Goal: Information Seeking & Learning: Learn about a topic

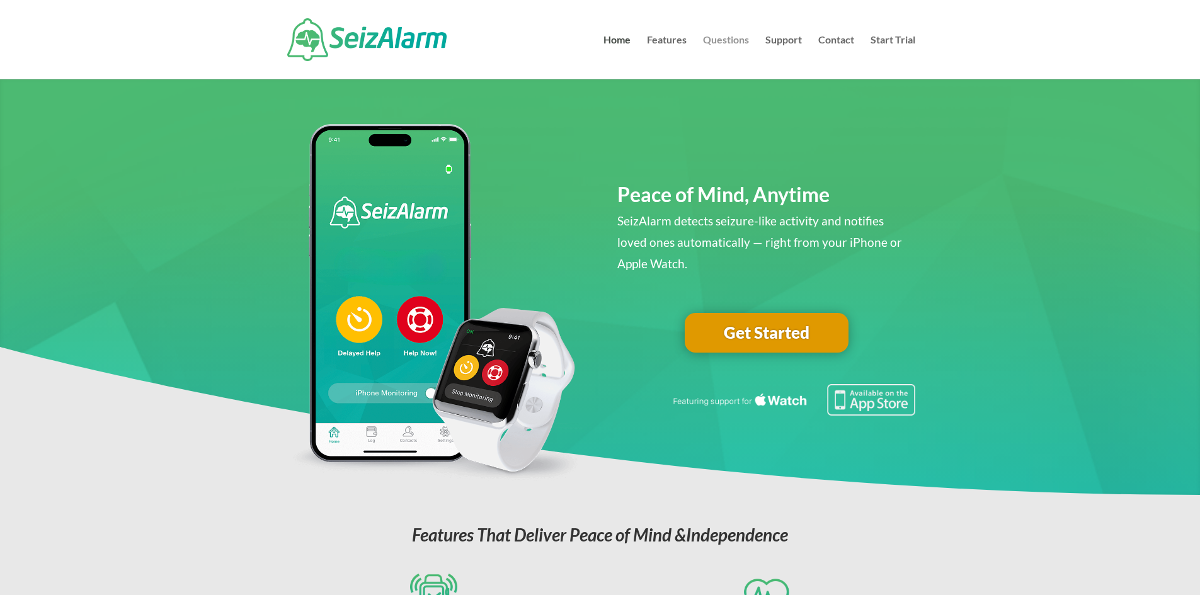
click at [731, 39] on link "Questions" at bounding box center [726, 57] width 46 height 44
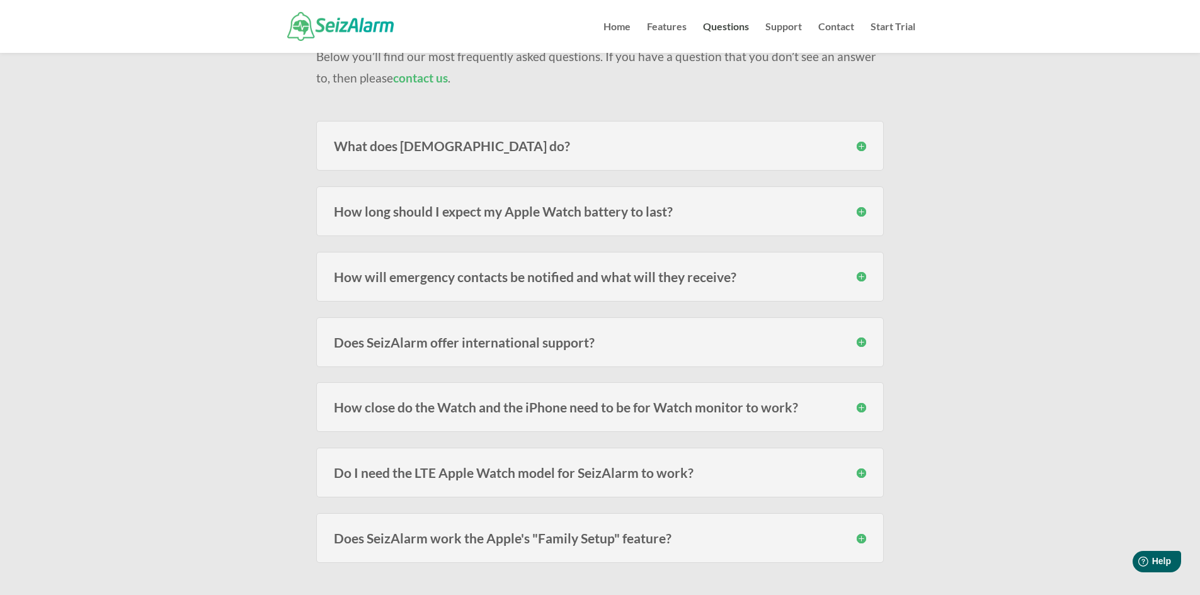
scroll to position [189, 0]
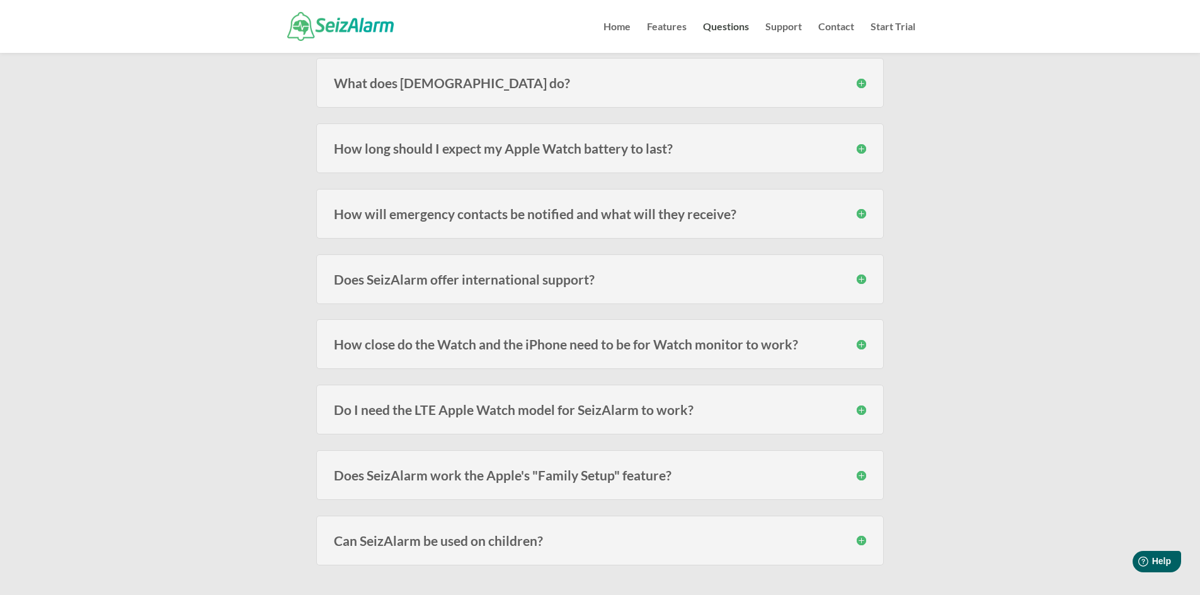
click at [860, 211] on h3 "How will emergency contacts be notified and what will they receive?" at bounding box center [600, 213] width 532 height 13
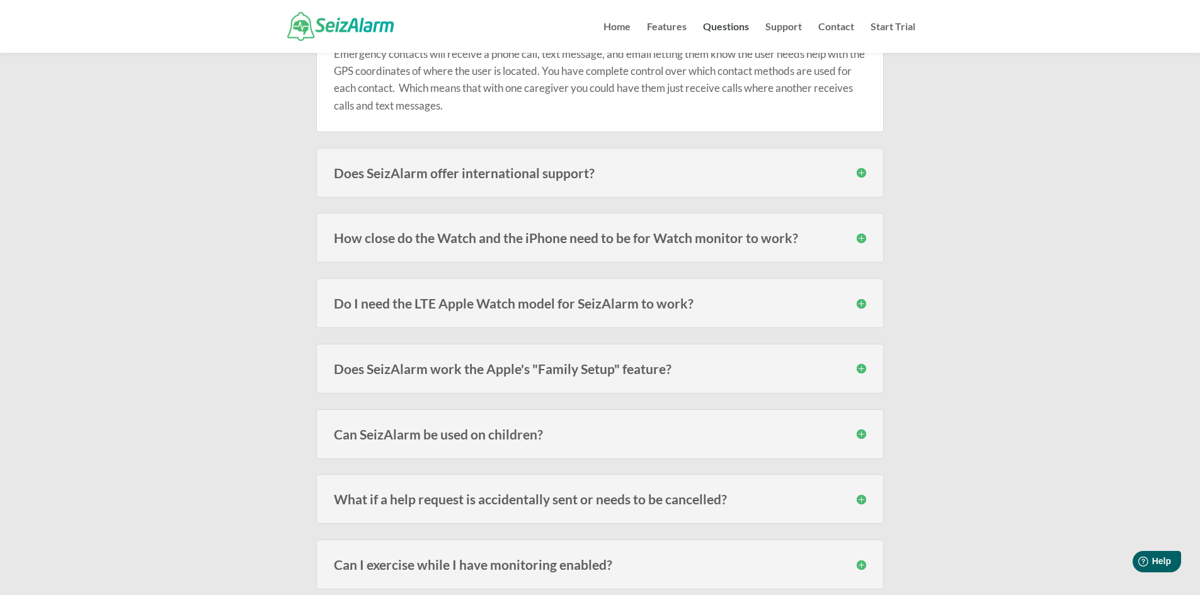
scroll to position [378, 0]
click at [717, 372] on h3 "Does SeizAlarm work the Apple's "Family Setup" feature?" at bounding box center [600, 367] width 532 height 13
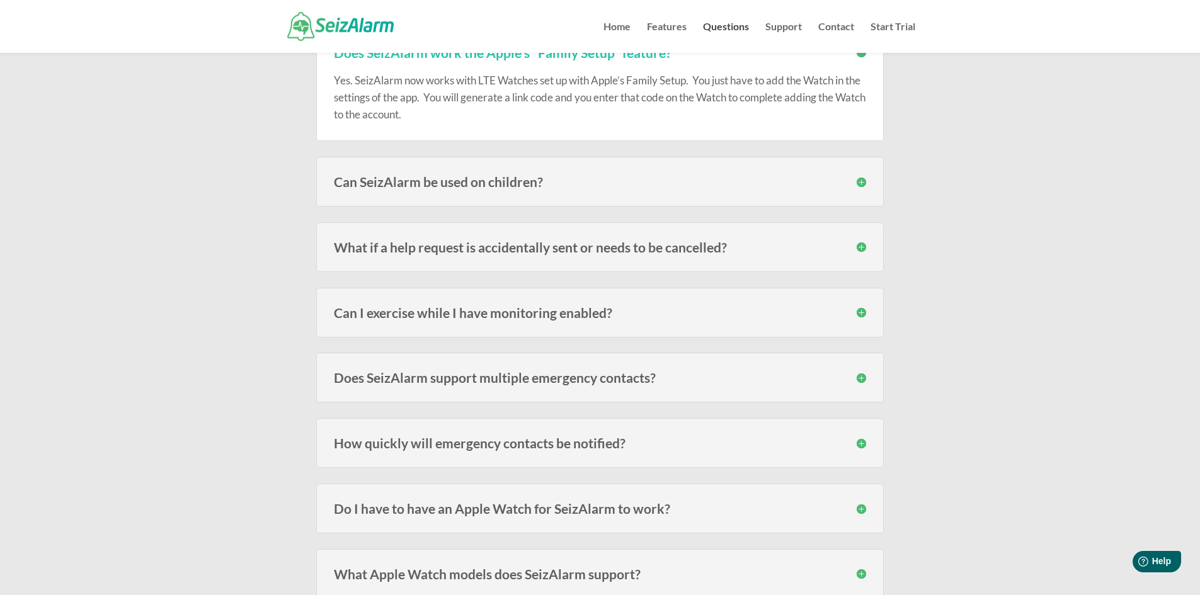
scroll to position [756, 0]
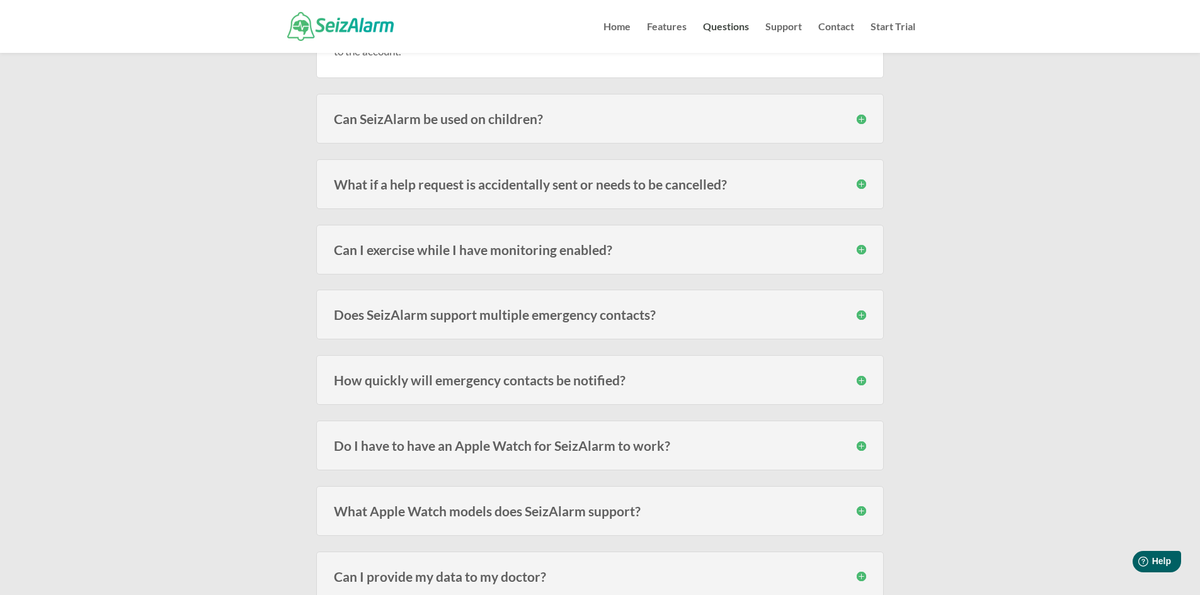
click at [593, 321] on h3 "Does SeizAlarm support multiple emergency contacts?" at bounding box center [600, 314] width 532 height 13
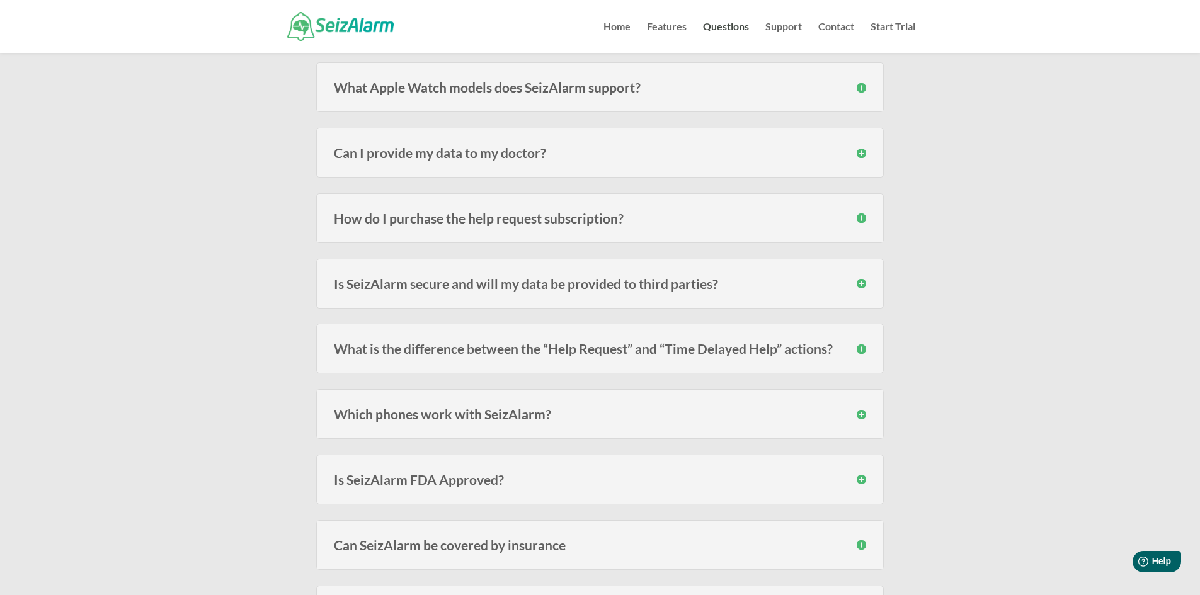
scroll to position [1260, 0]
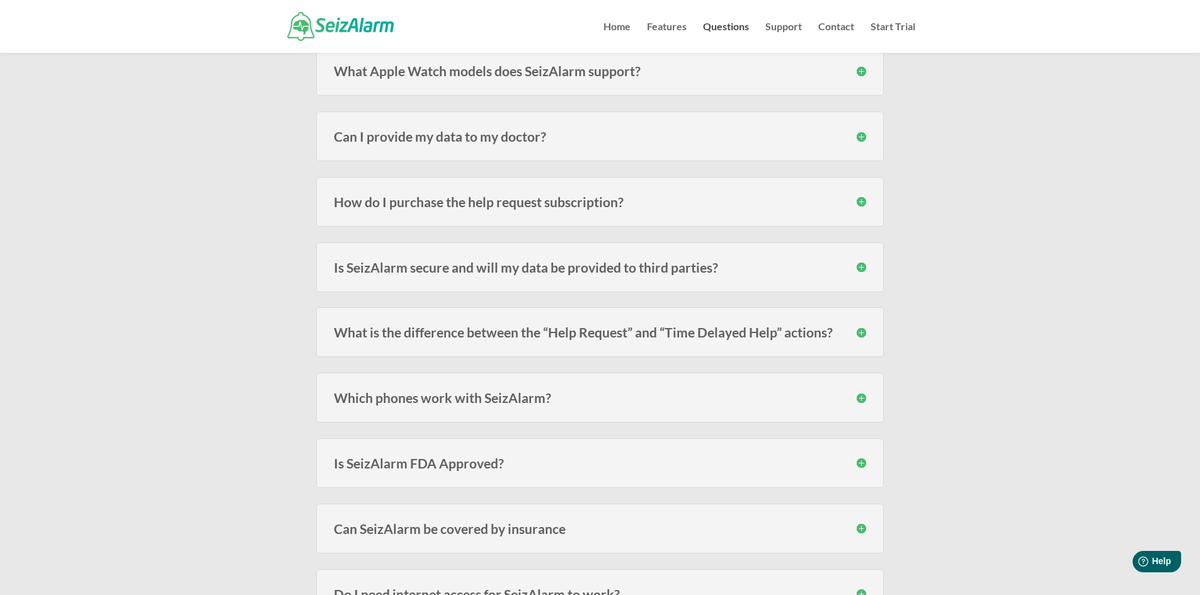
click at [514, 208] on h3 "How do I purchase the help request subscription?" at bounding box center [600, 201] width 532 height 13
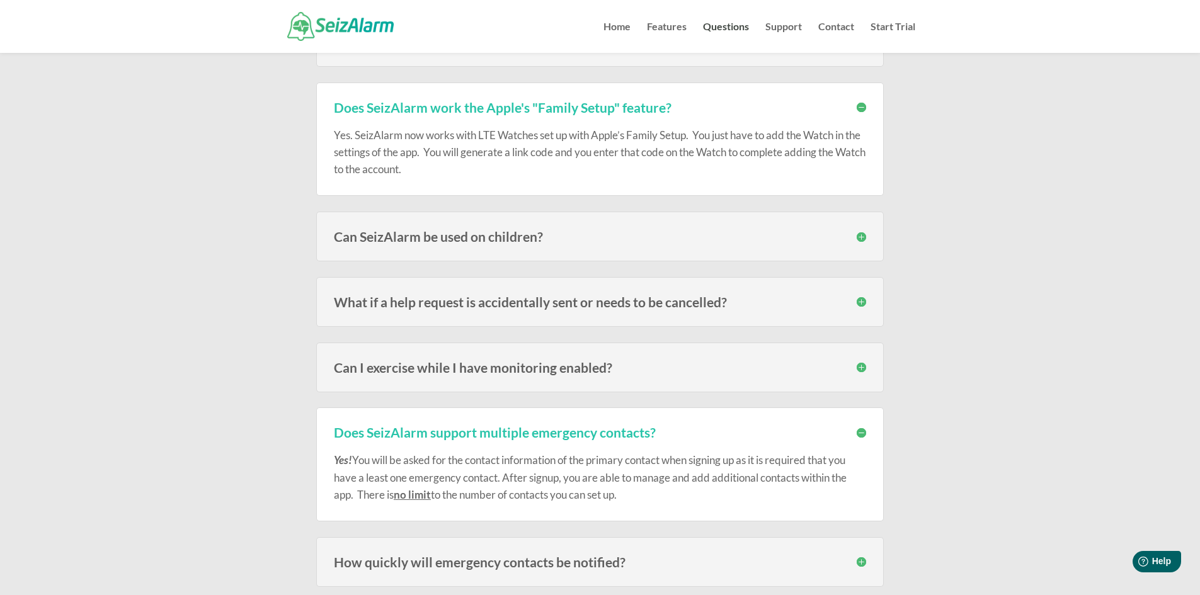
scroll to position [567, 0]
